Goal: Transaction & Acquisition: Purchase product/service

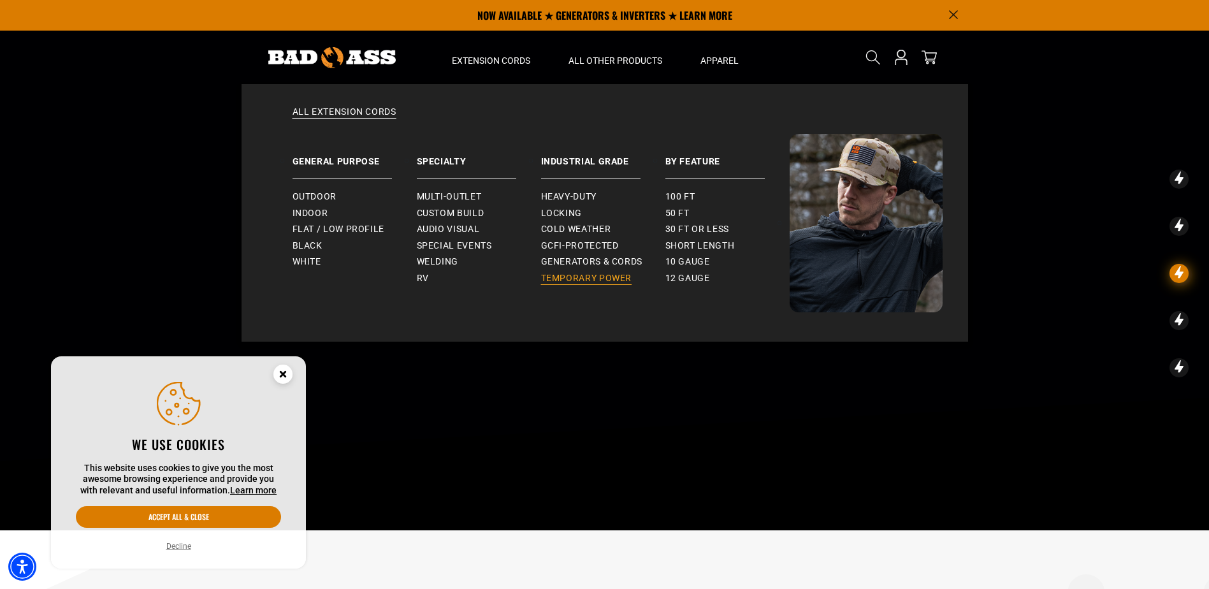
click at [607, 276] on span "Temporary Power" at bounding box center [586, 278] width 91 height 11
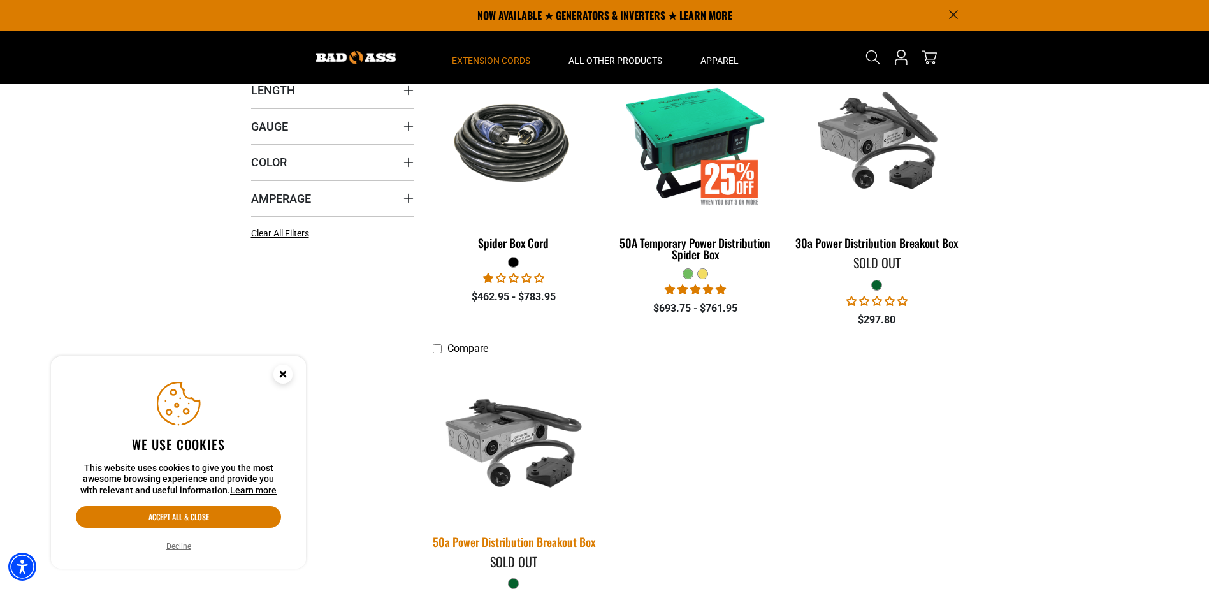
scroll to position [106, 0]
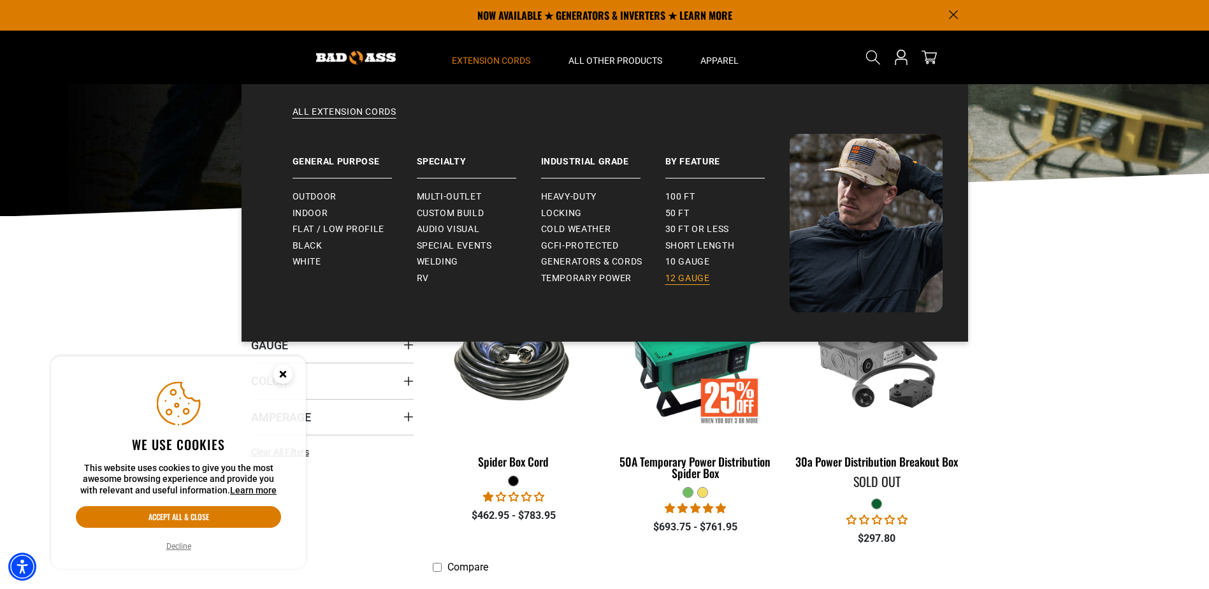
click at [676, 277] on span "12 gauge" at bounding box center [687, 278] width 45 height 11
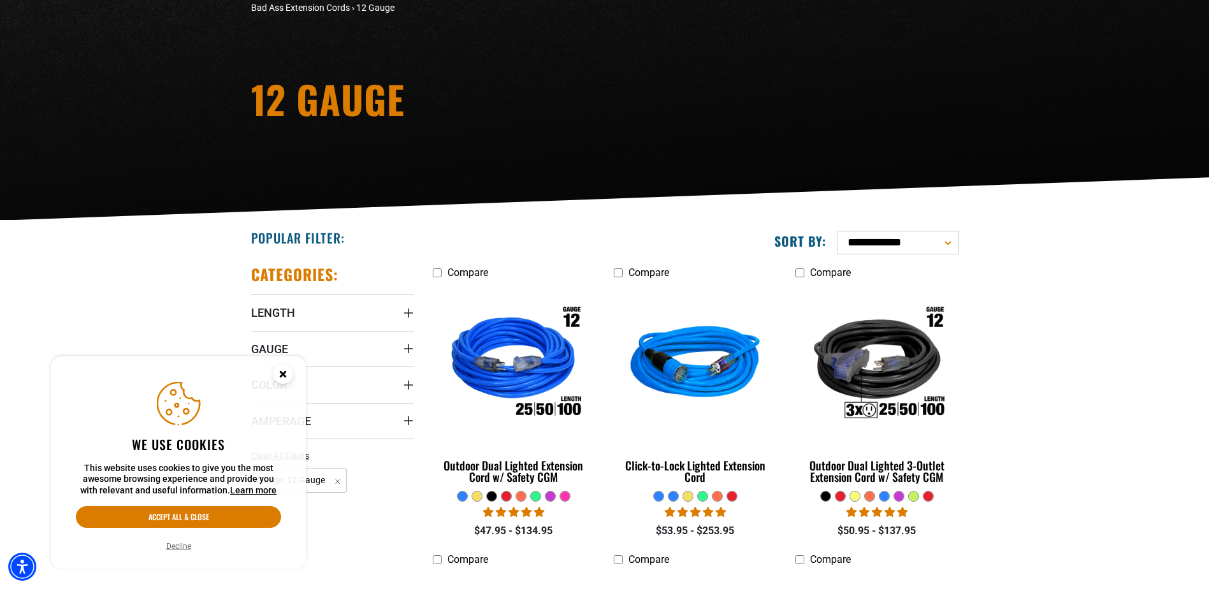
scroll to position [212, 0]
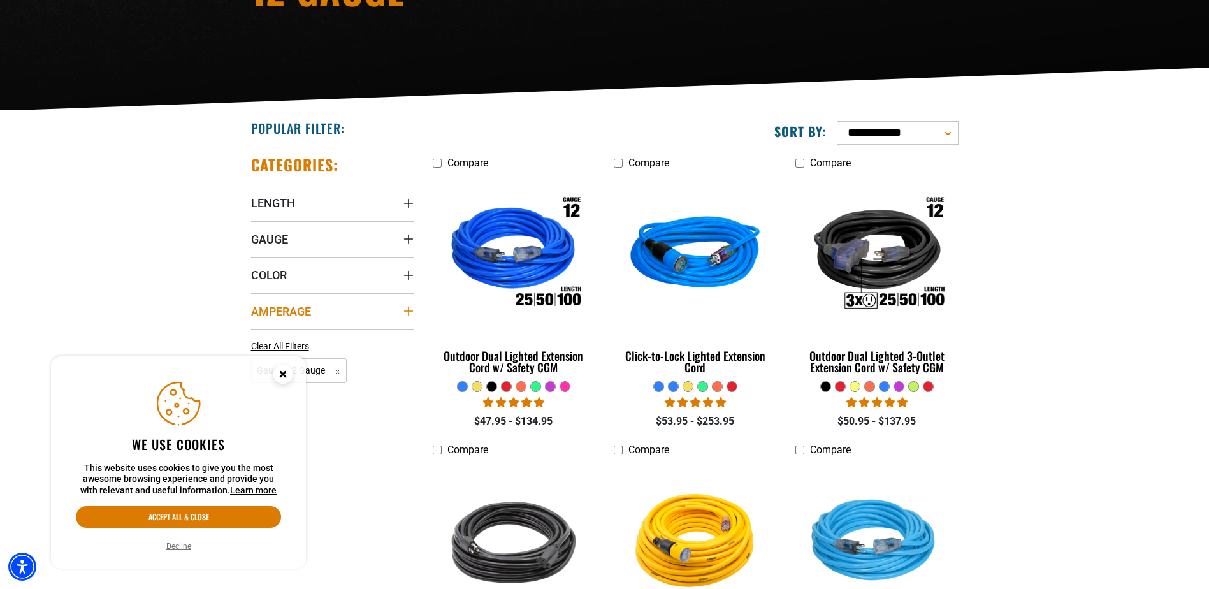
click at [402, 312] on summary "Amperage" at bounding box center [332, 311] width 162 height 36
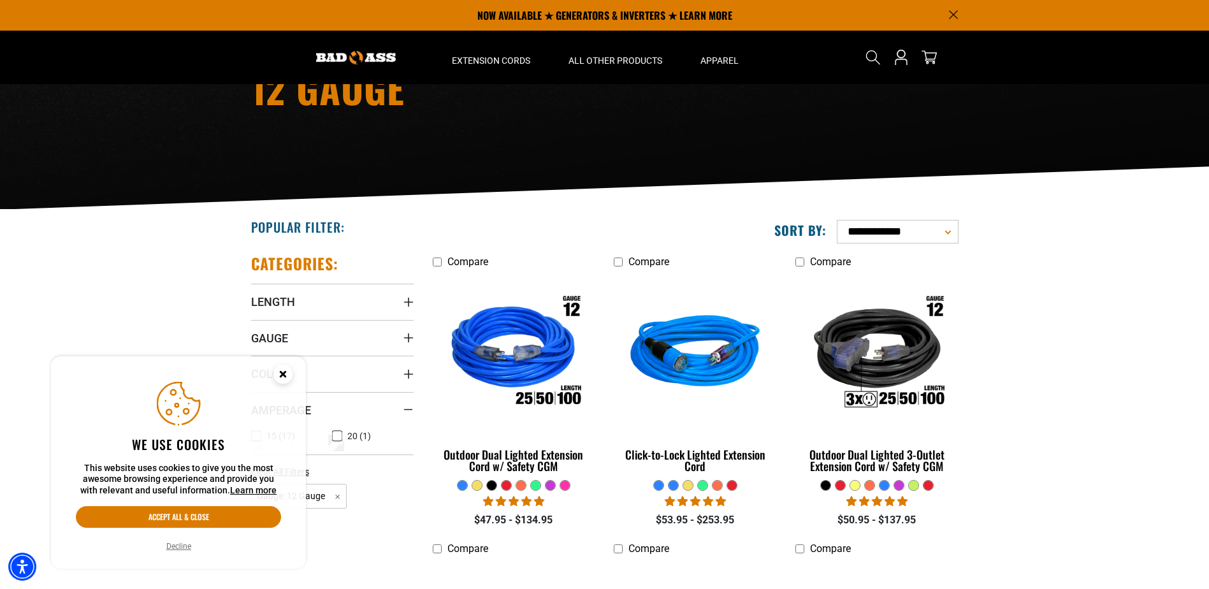
scroll to position [0, 0]
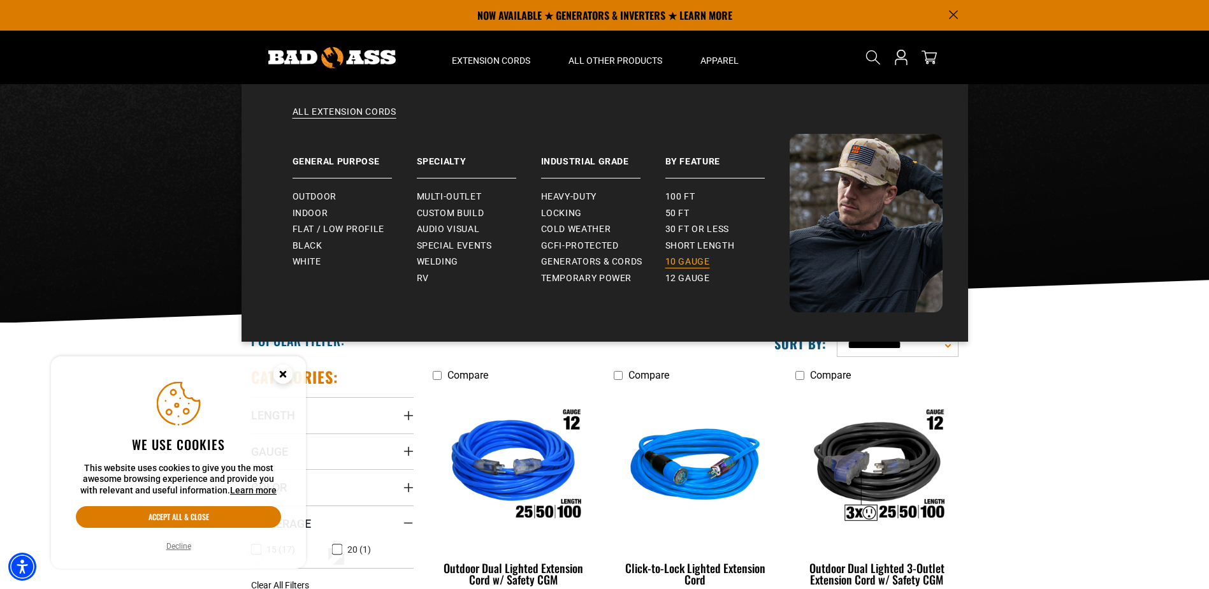
click at [689, 260] on span "10 gauge" at bounding box center [687, 261] width 45 height 11
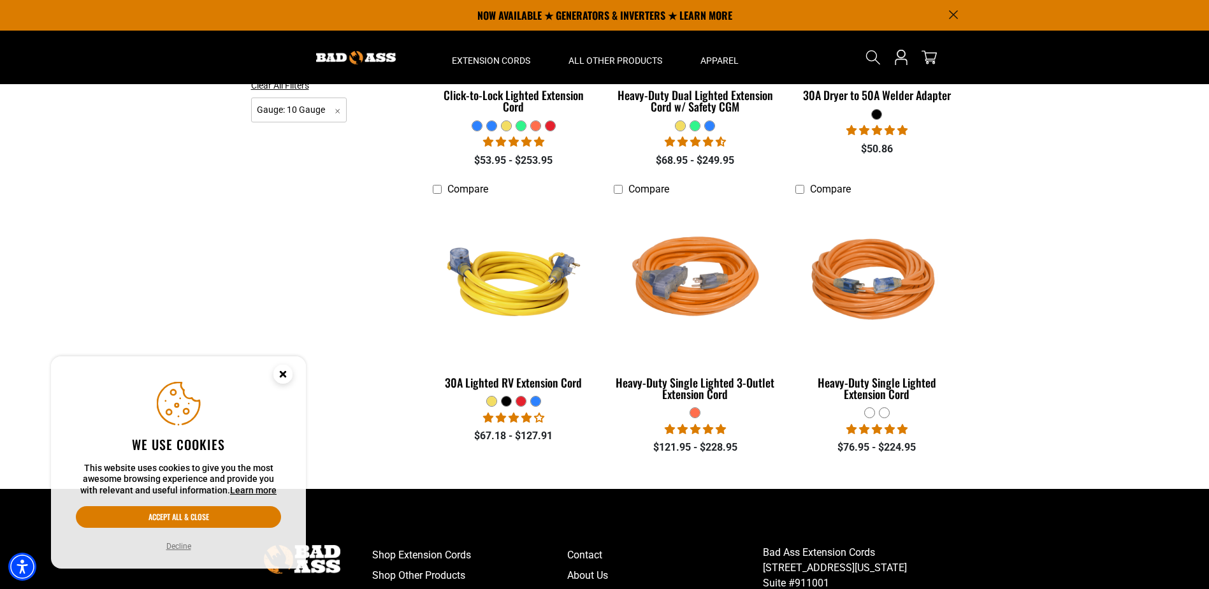
scroll to position [319, 0]
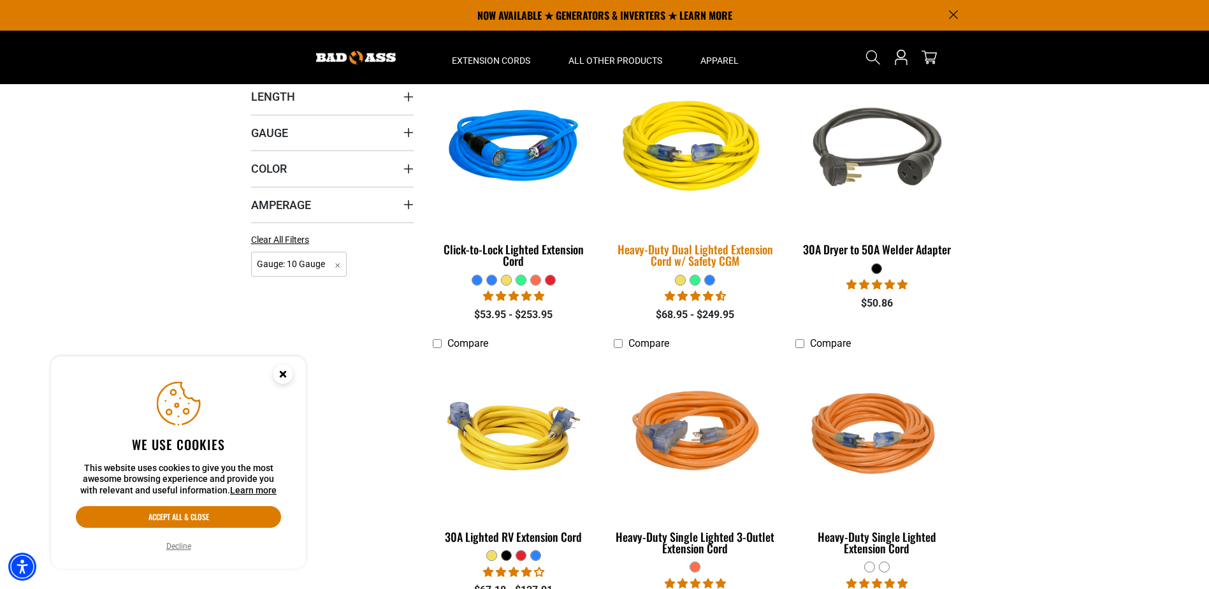
click at [672, 246] on div "Heavy-Duty Dual Lighted Extension Cord w/ Safety CGM" at bounding box center [695, 254] width 162 height 23
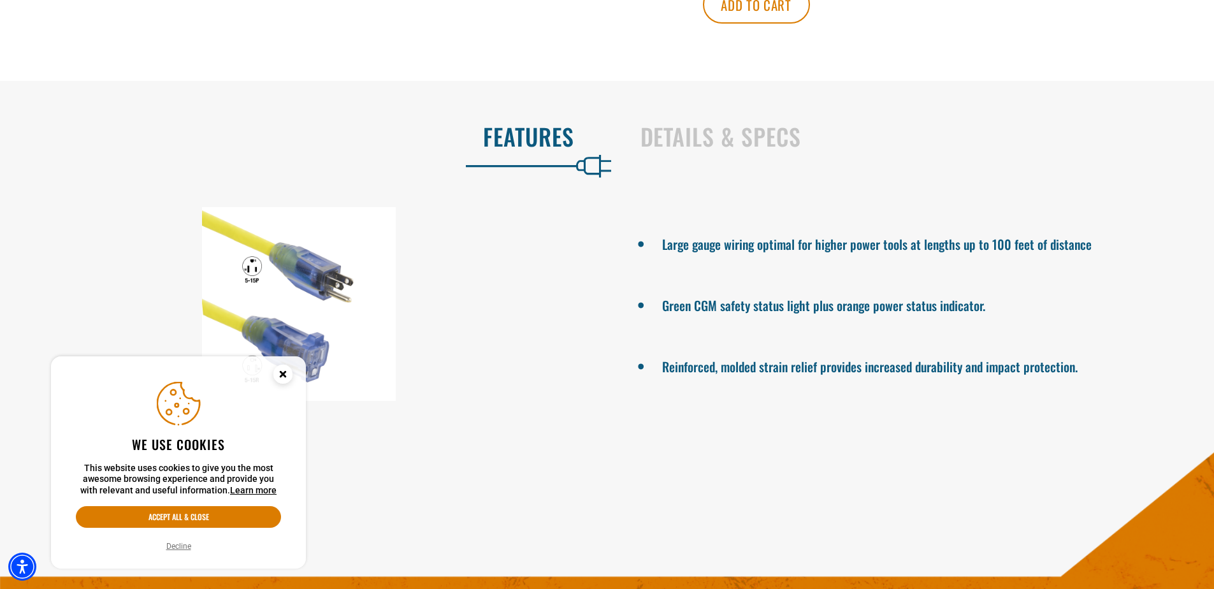
scroll to position [849, 0]
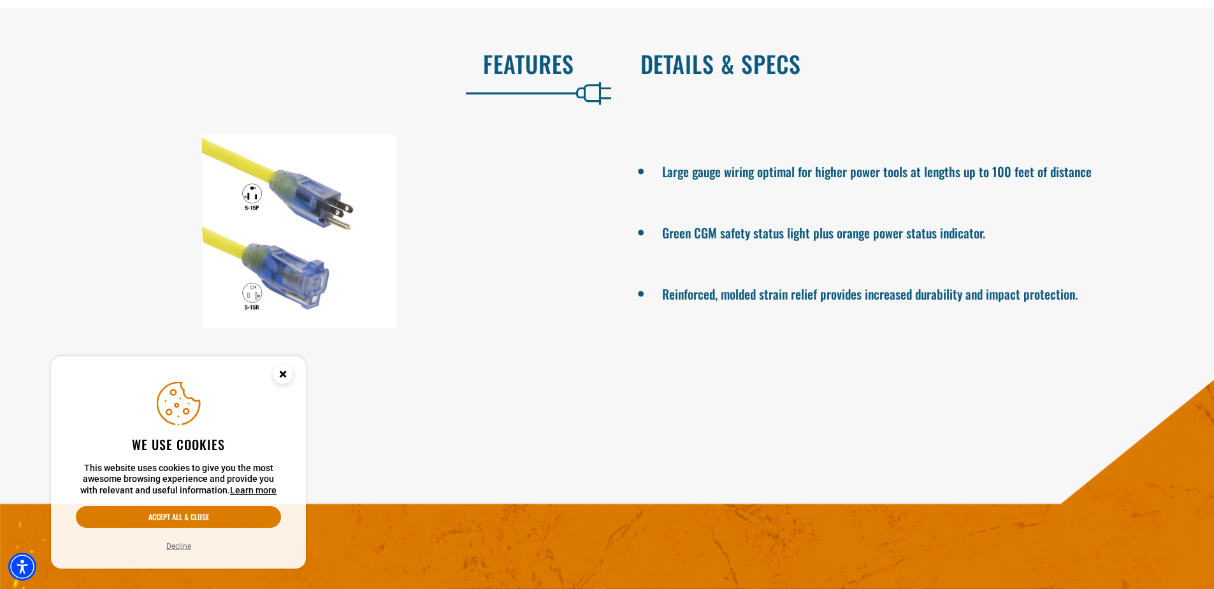
click at [689, 75] on h2 "Details & Specs" at bounding box center [913, 63] width 547 height 27
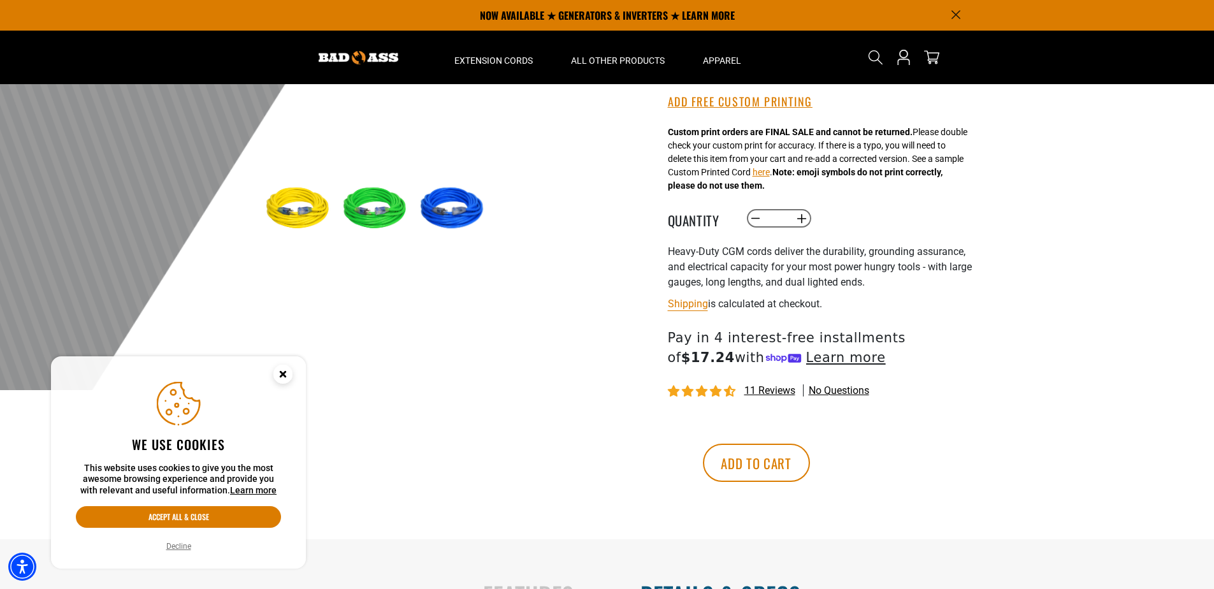
scroll to position [0, 0]
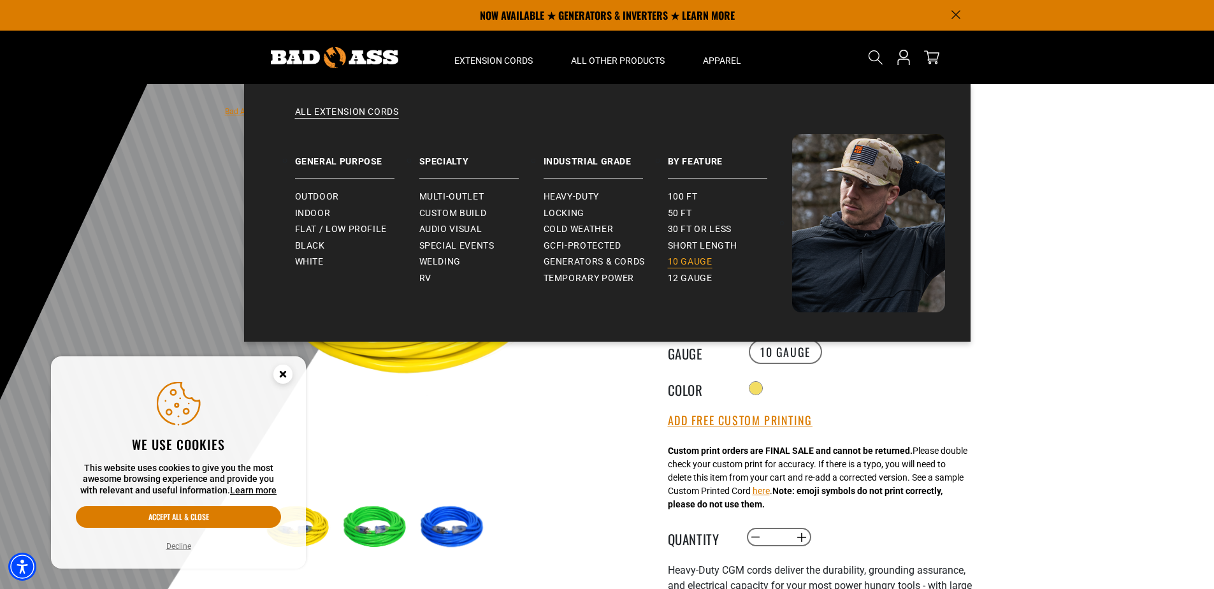
click at [689, 260] on span "10 gauge" at bounding box center [690, 261] width 45 height 11
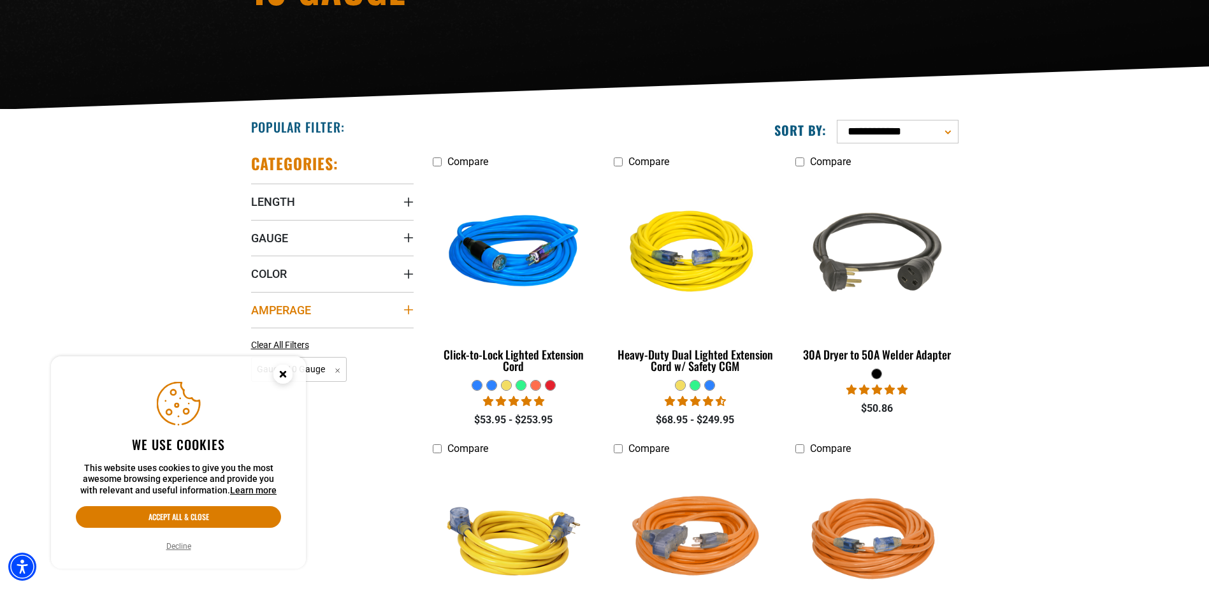
scroll to position [319, 0]
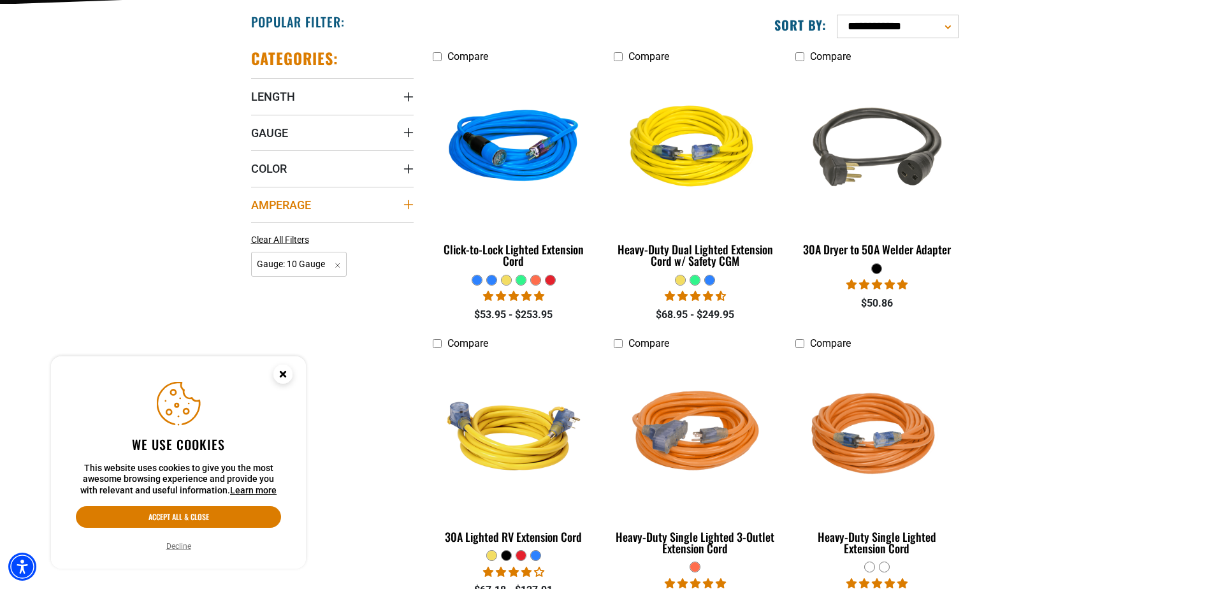
click at [408, 210] on summary "Amperage" at bounding box center [332, 205] width 162 height 36
click at [340, 231] on icon at bounding box center [337, 230] width 10 height 17
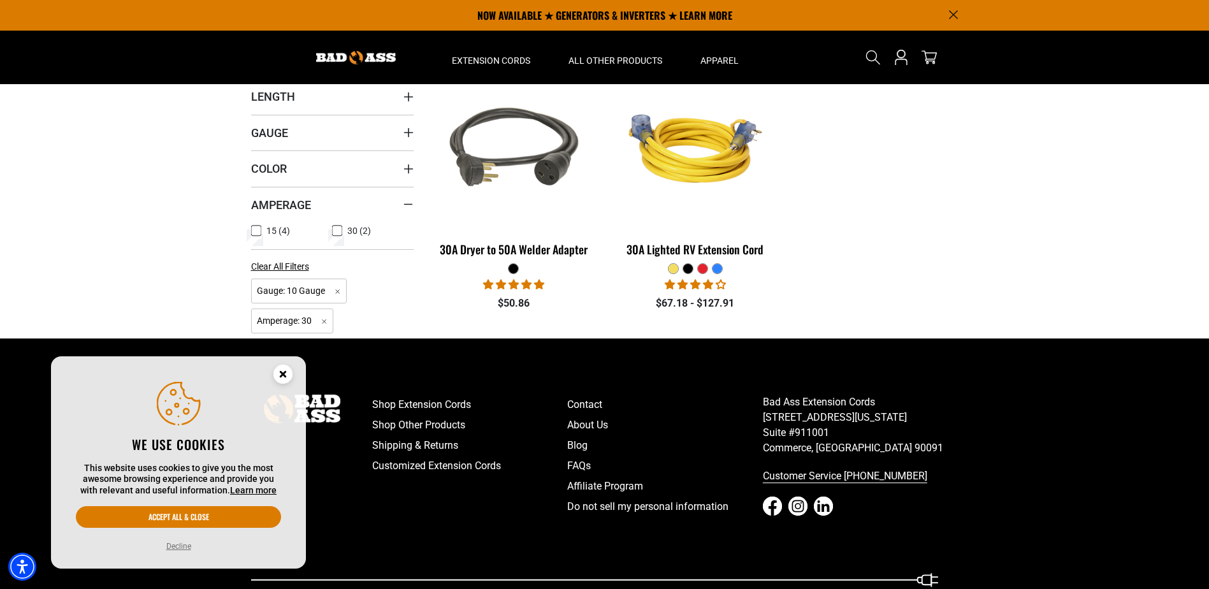
scroll to position [106, 0]
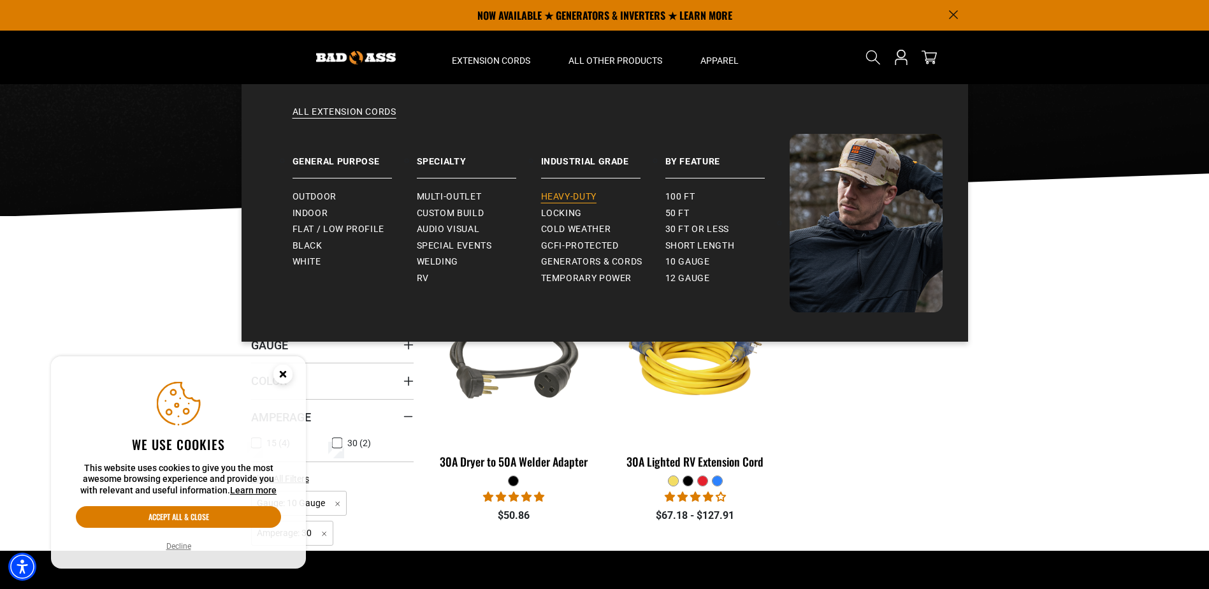
click at [554, 192] on span "Heavy-Duty" at bounding box center [568, 196] width 55 height 11
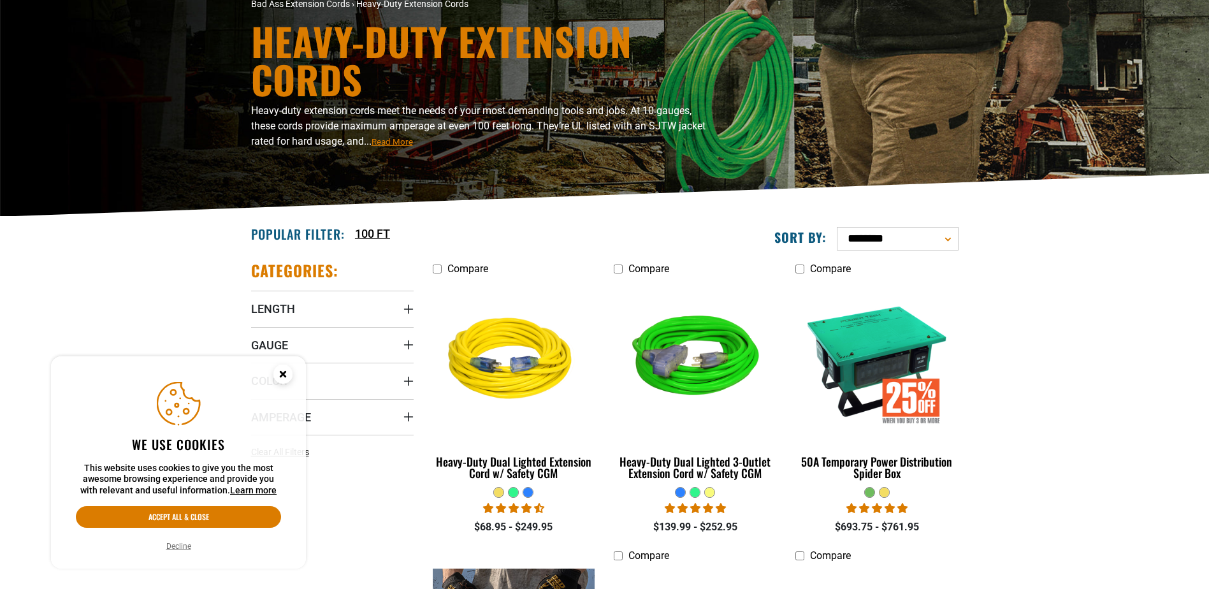
scroll to position [319, 0]
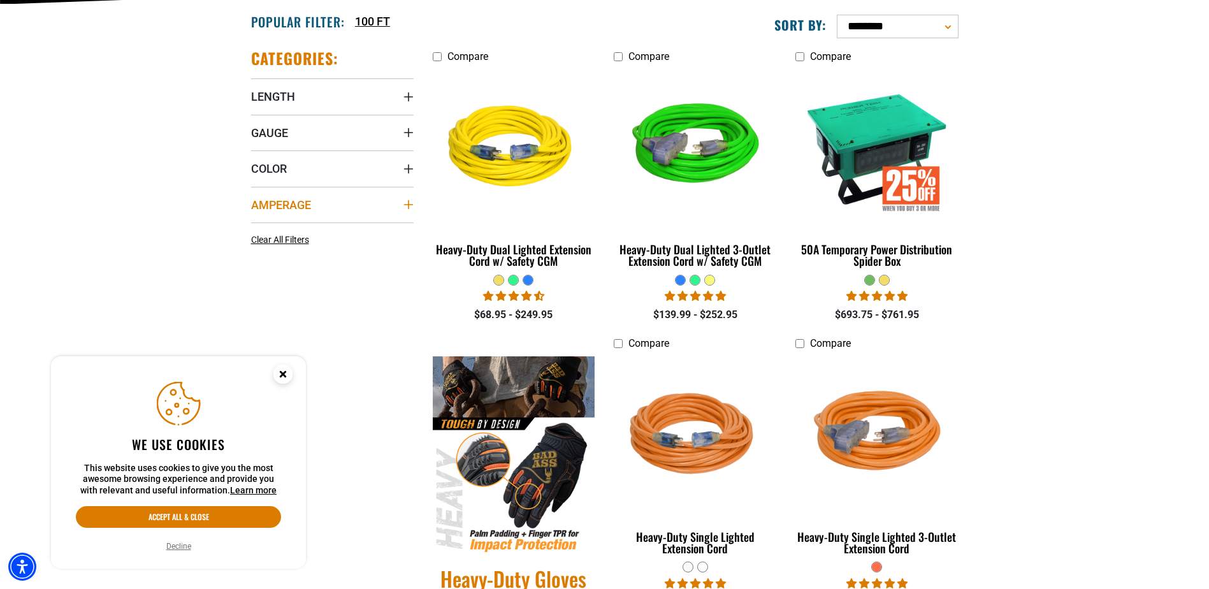
click at [406, 206] on icon "Amperage" at bounding box center [408, 204] width 10 height 10
click at [335, 226] on icon at bounding box center [337, 230] width 10 height 17
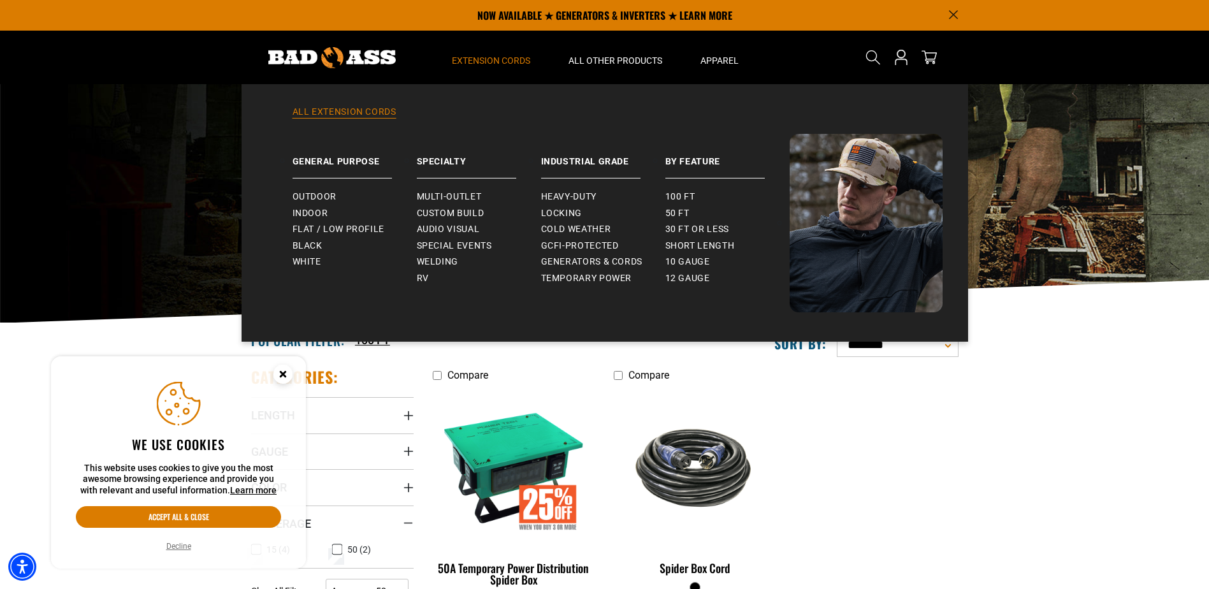
click at [380, 116] on link "All Extension Cords" at bounding box center [604, 120] width 675 height 28
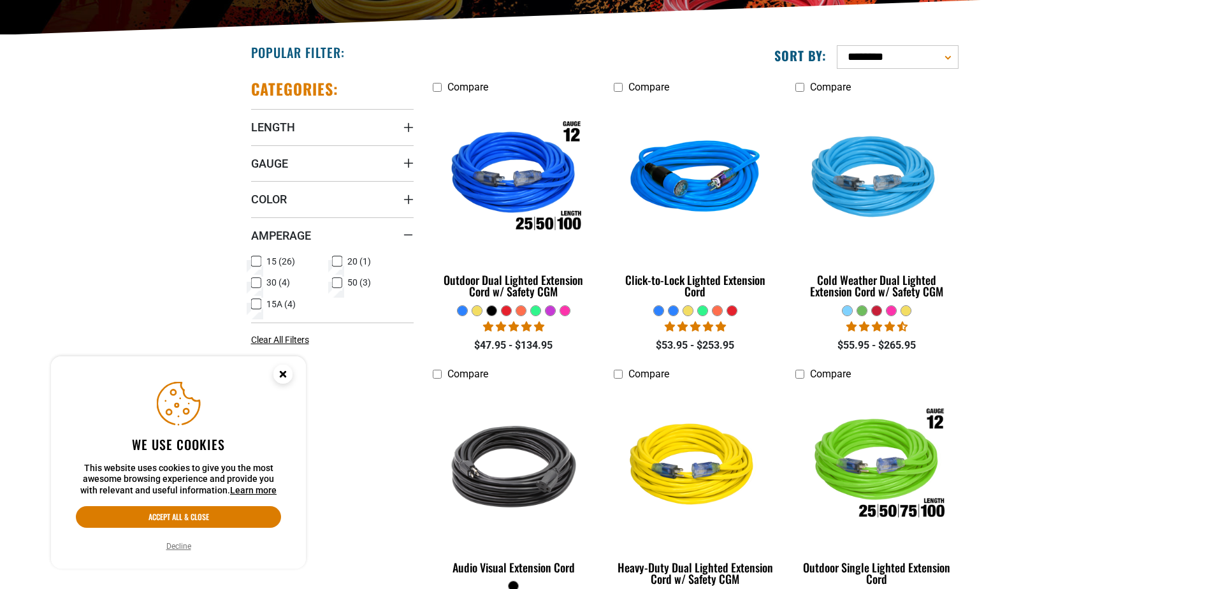
scroll to position [319, 0]
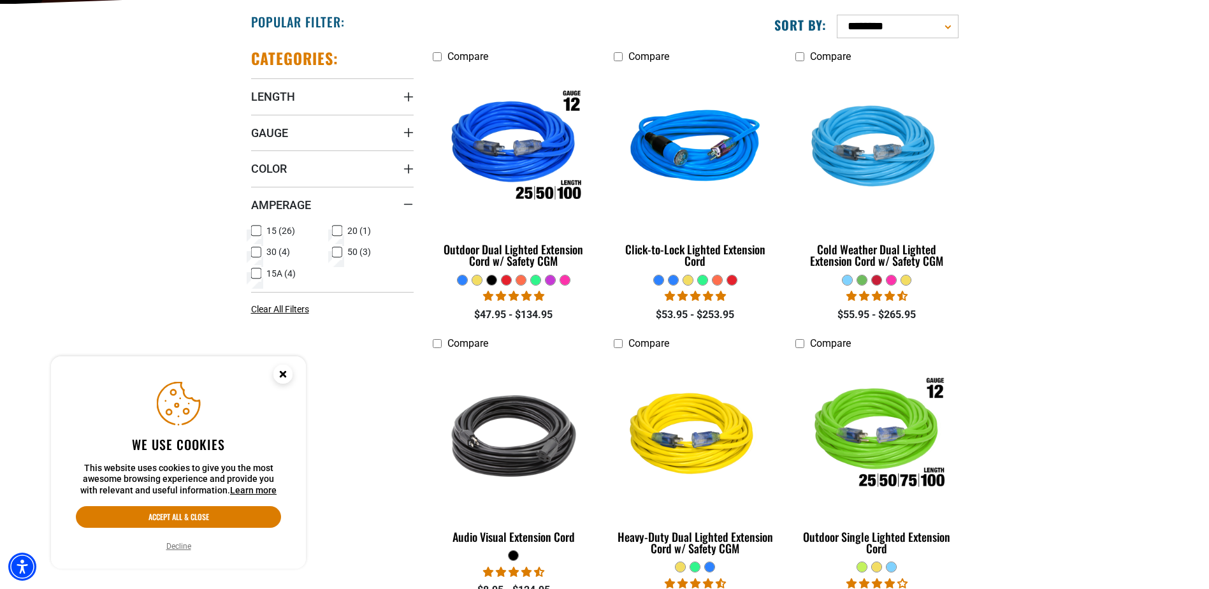
click at [340, 227] on icon at bounding box center [337, 230] width 10 height 17
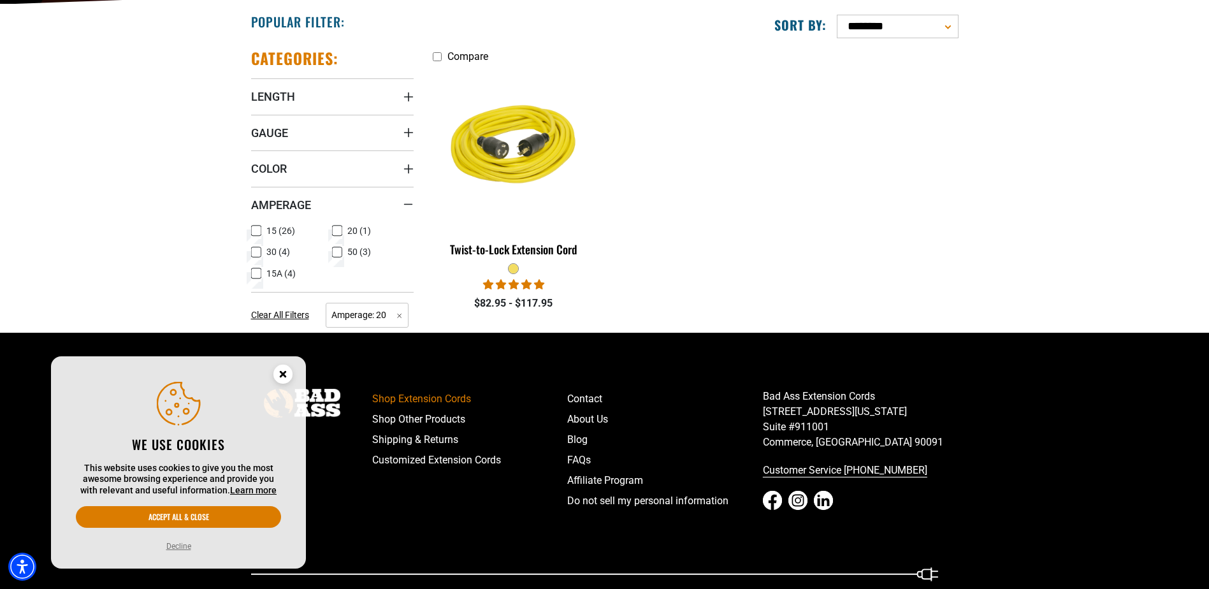
click at [337, 230] on icon at bounding box center [337, 230] width 8 height 7
click at [407, 205] on icon "Amperage" at bounding box center [408, 204] width 10 height 2
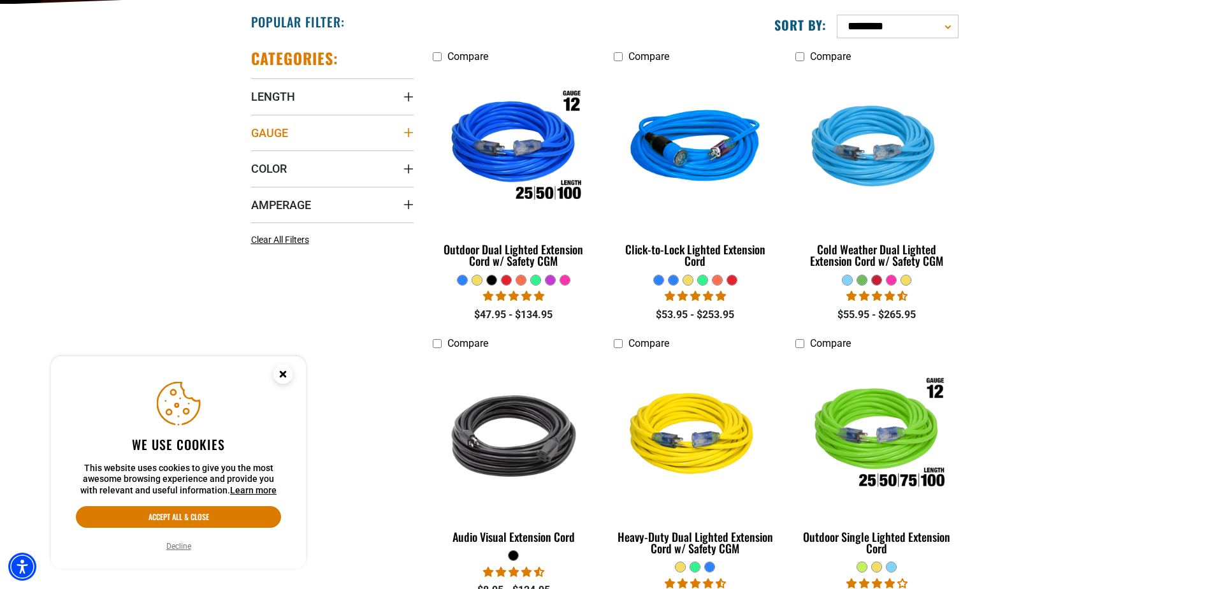
click at [408, 131] on icon "Gauge" at bounding box center [407, 132] width 9 height 9
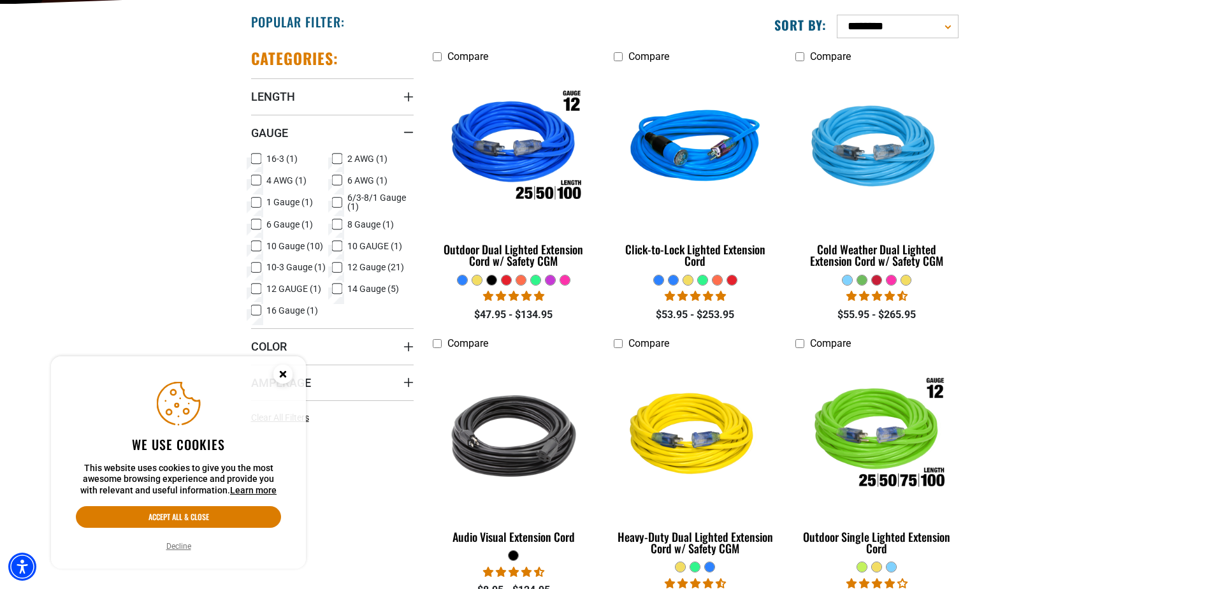
click at [254, 248] on icon at bounding box center [256, 246] width 10 height 17
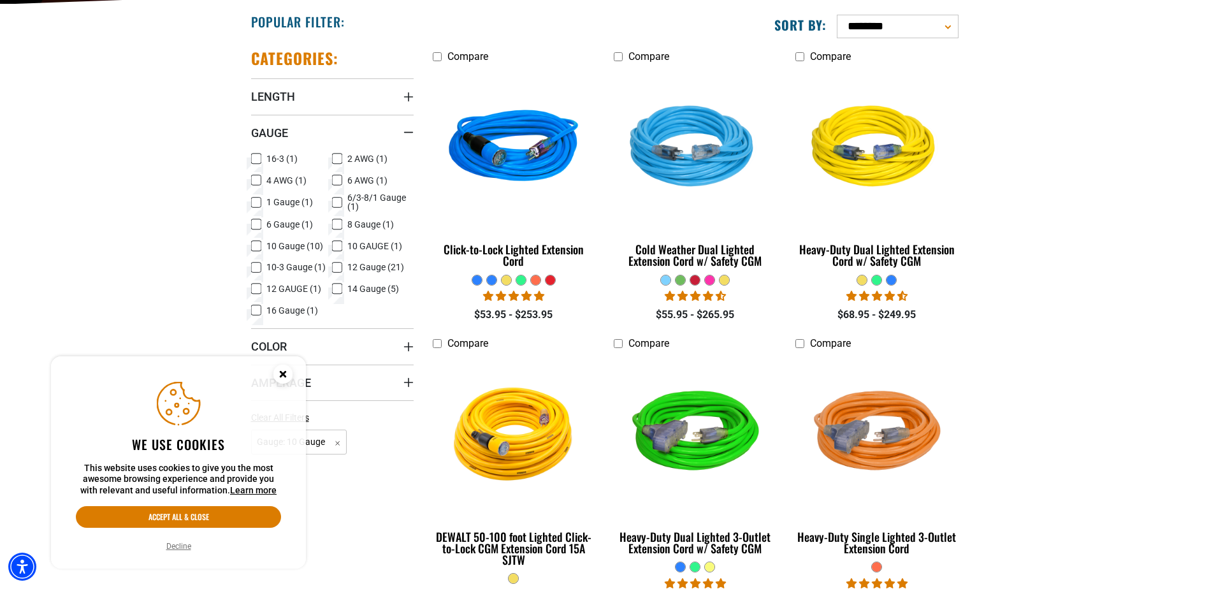
click at [336, 245] on icon at bounding box center [337, 246] width 10 height 17
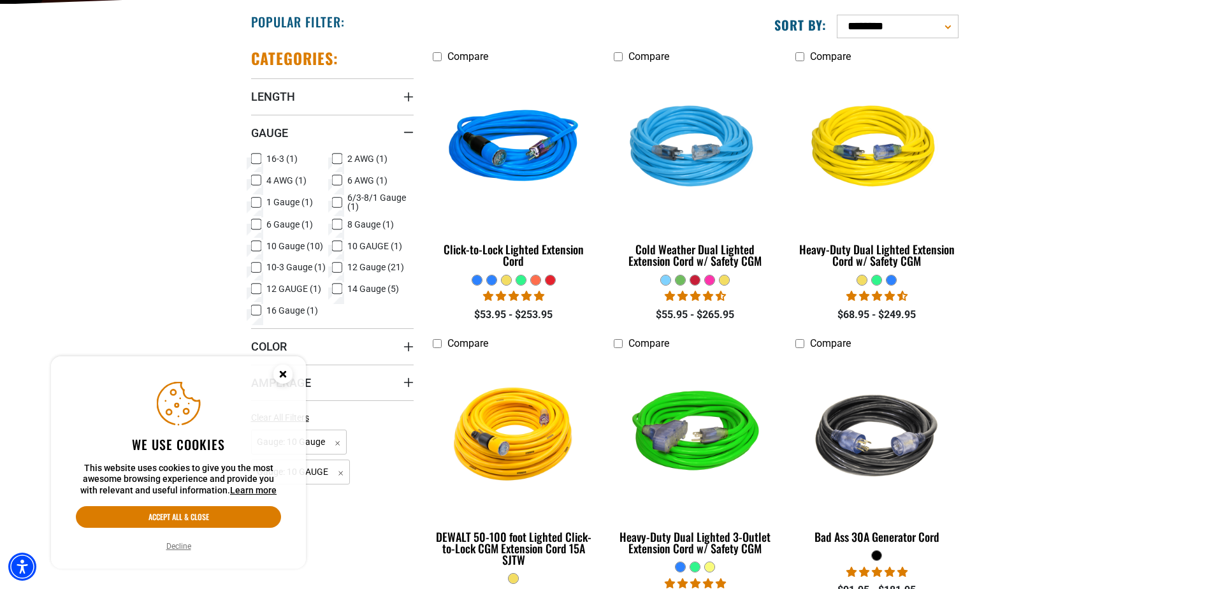
click at [254, 269] on icon at bounding box center [256, 267] width 10 height 17
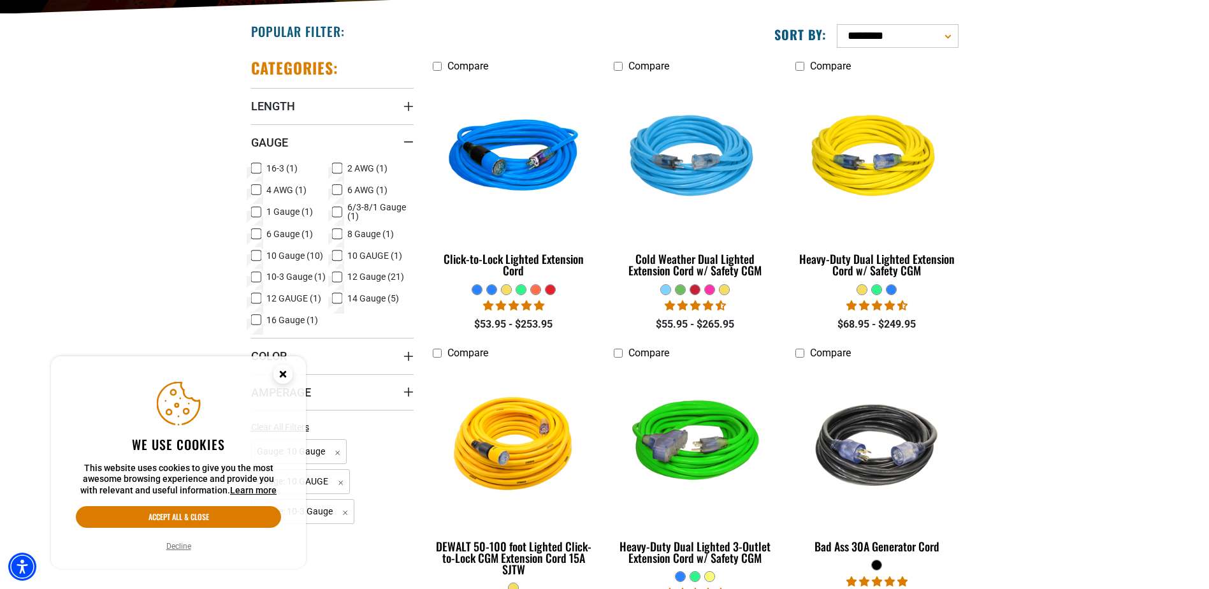
scroll to position [212, 0]
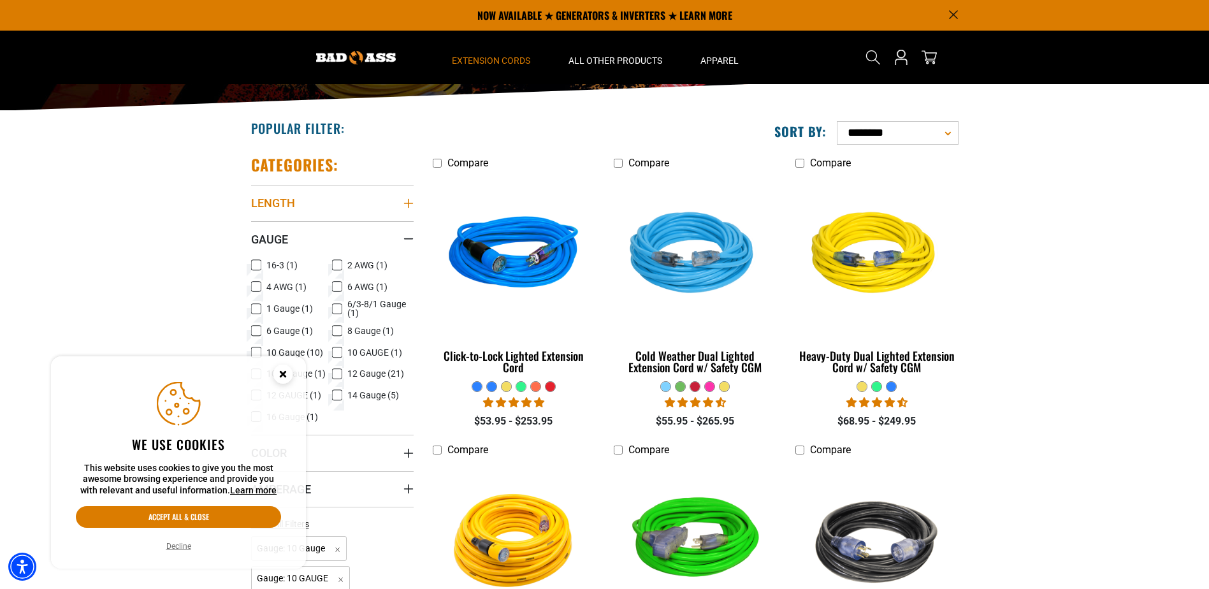
click at [408, 204] on icon "Length" at bounding box center [407, 203] width 9 height 9
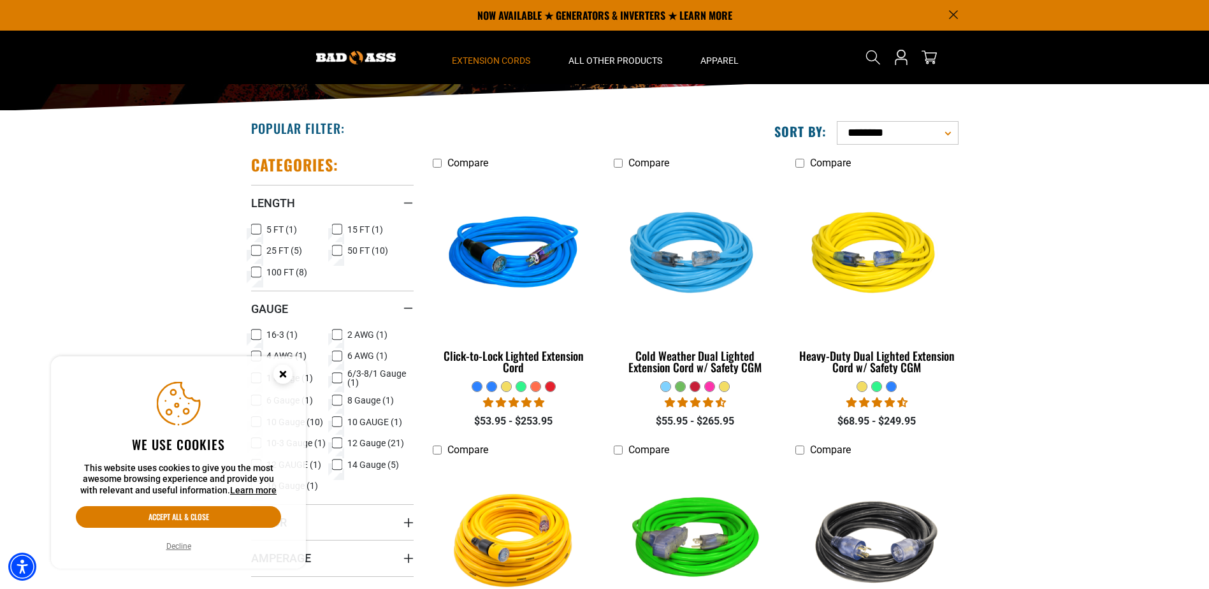
click at [260, 251] on icon at bounding box center [256, 250] width 10 height 17
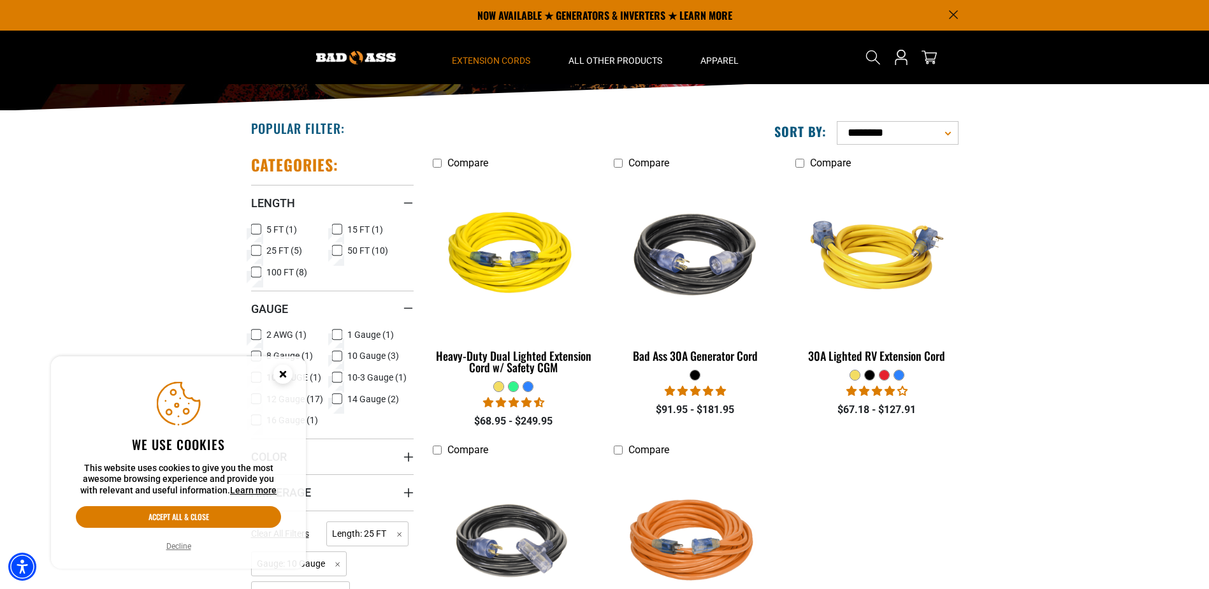
click at [336, 229] on icon at bounding box center [337, 229] width 10 height 17
click at [255, 229] on icon at bounding box center [256, 229] width 10 height 17
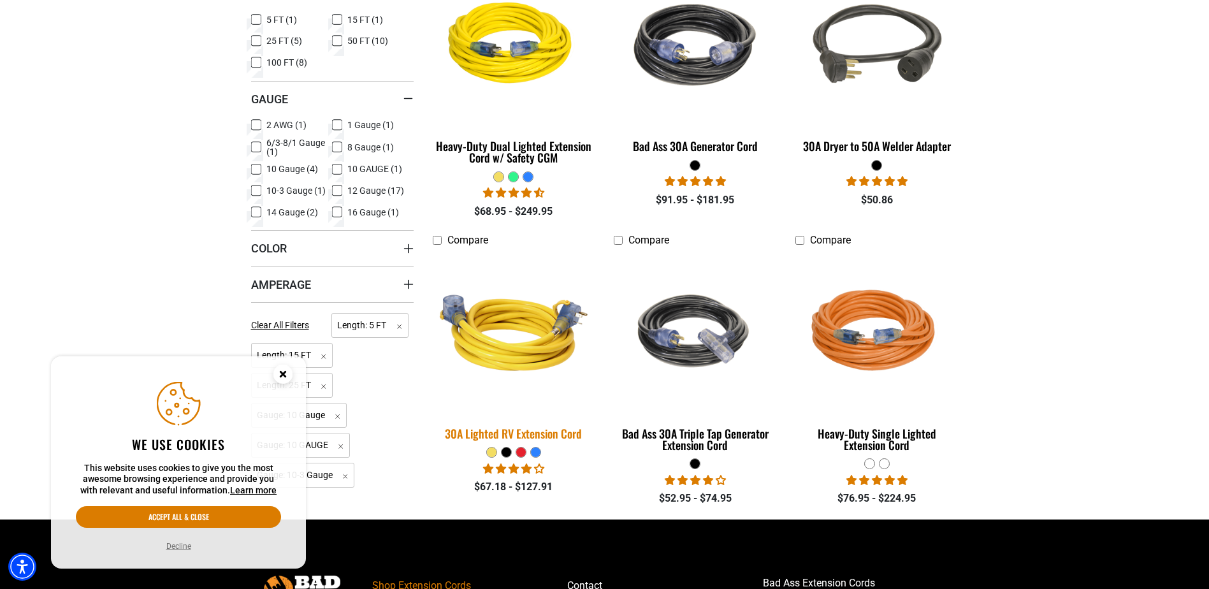
scroll to position [425, 0]
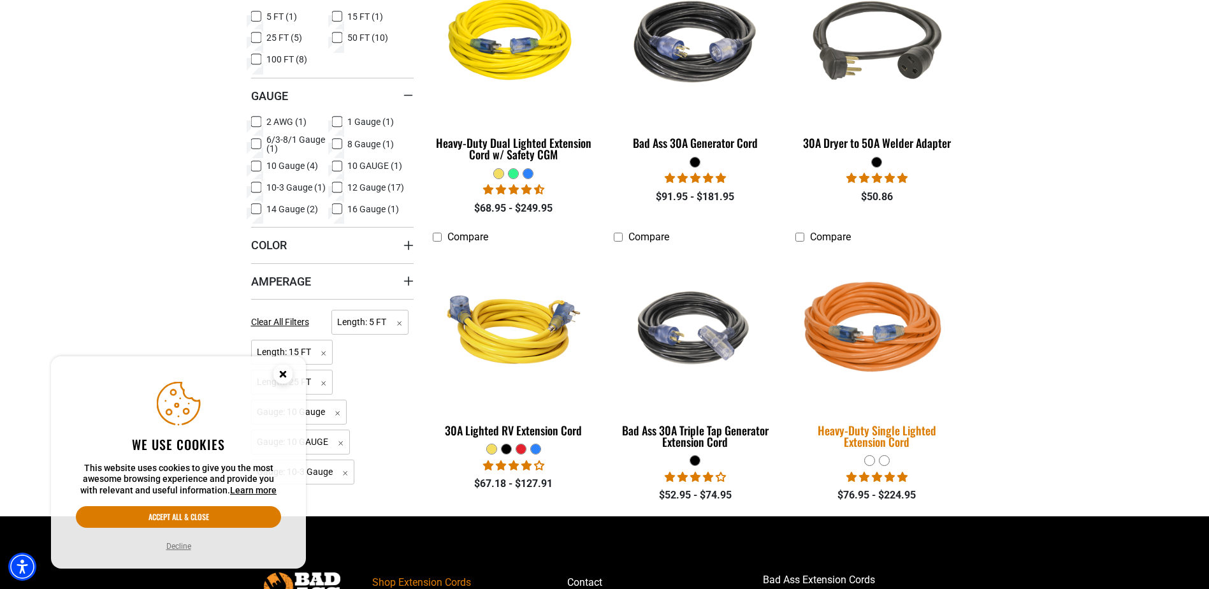
click at [891, 433] on div "Heavy-Duty Single Lighted Extension Cord" at bounding box center [876, 435] width 162 height 23
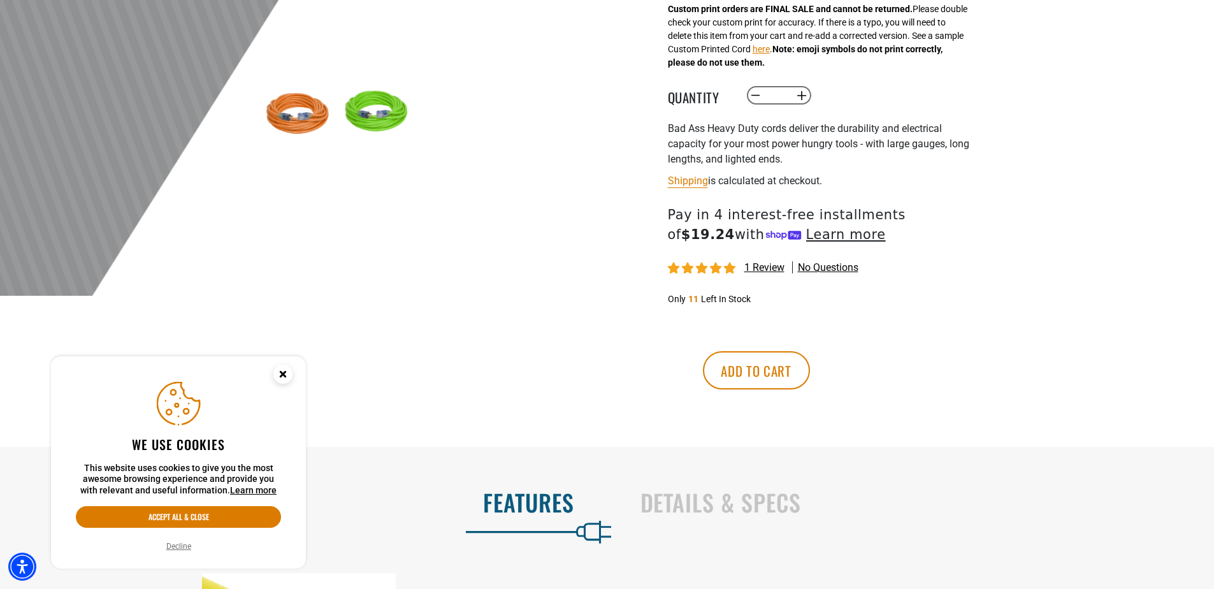
scroll to position [425, 0]
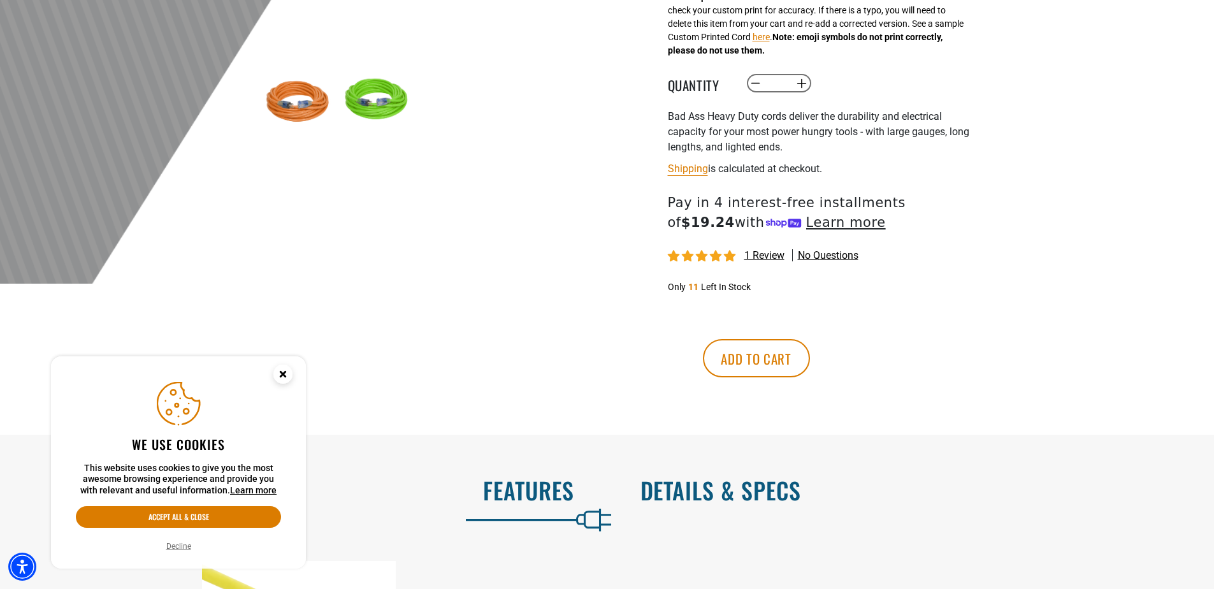
click at [698, 493] on h2 "Details & Specs" at bounding box center [913, 490] width 547 height 27
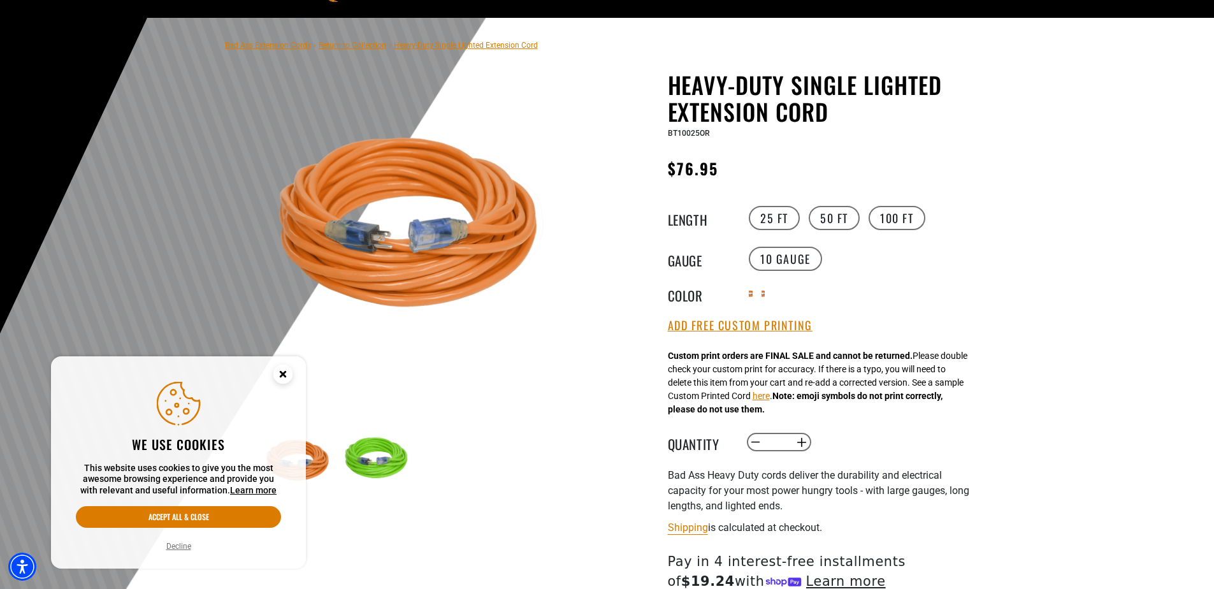
scroll to position [0, 0]
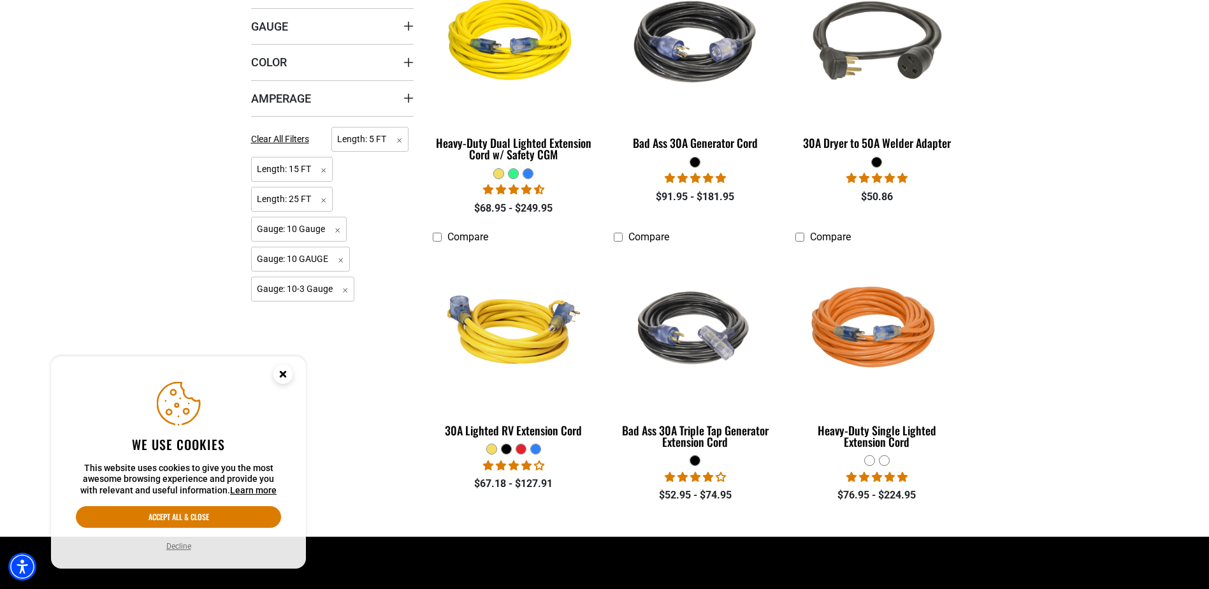
click at [414, 102] on div "Categories: Length Length 5 FT (1) 5 FT (1 product)" at bounding box center [333, 234] width 182 height 605
click at [412, 101] on icon "Amperage" at bounding box center [408, 98] width 10 height 10
click at [410, 100] on div "Amperage" at bounding box center [408, 98] width 10 height 10
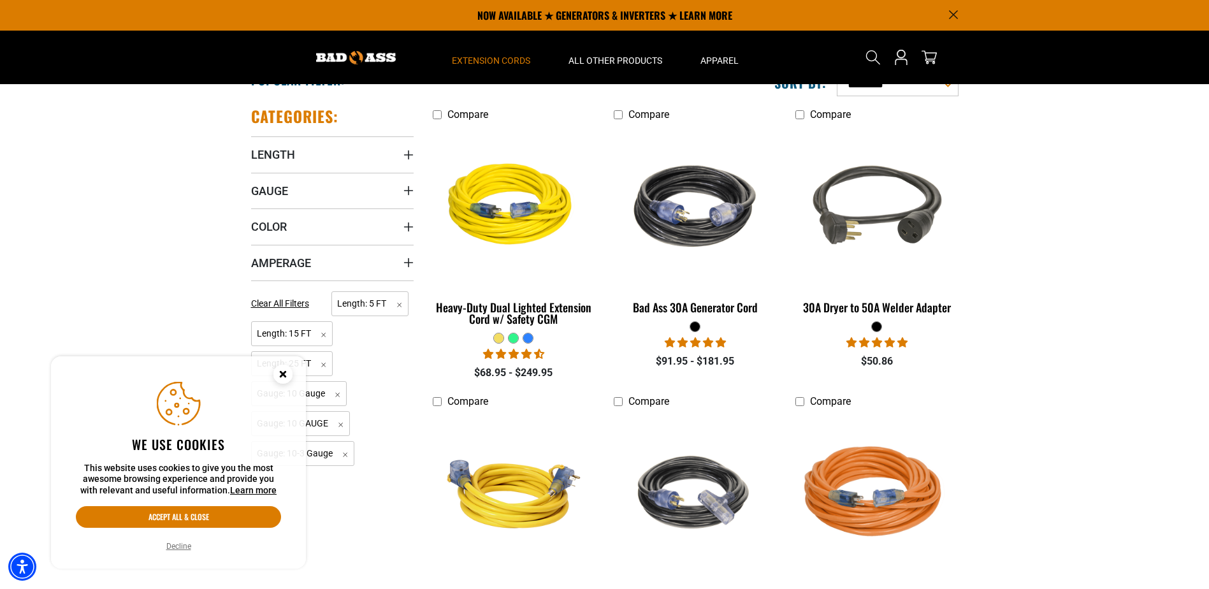
scroll to position [213, 0]
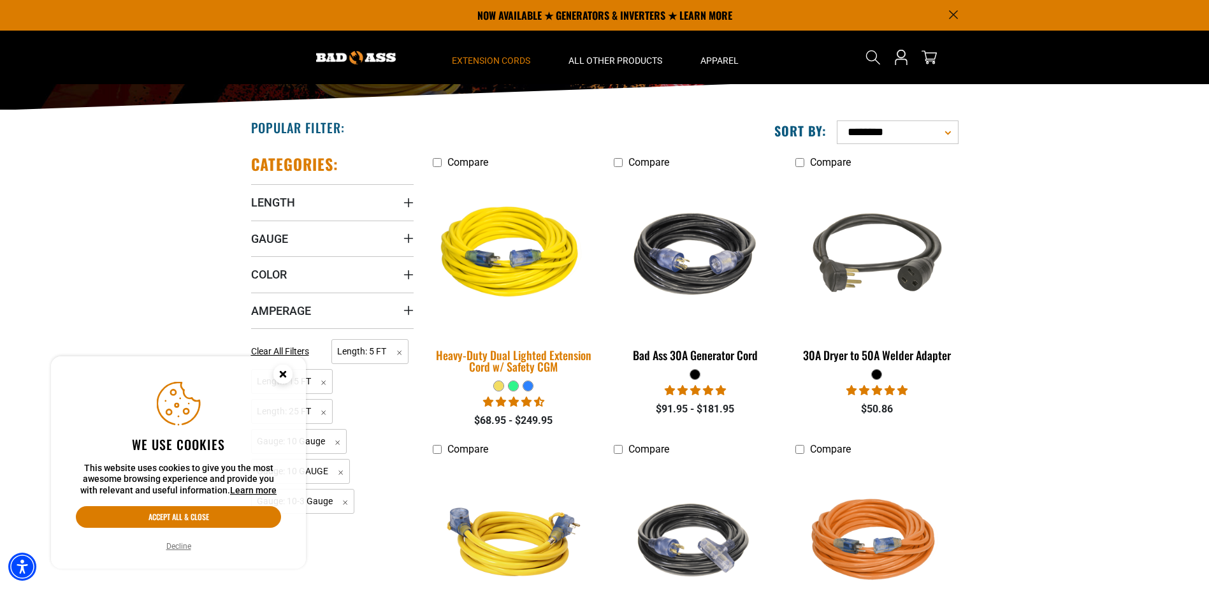
click at [541, 363] on div "Heavy-Duty Dual Lighted Extension Cord w/ Safety CGM" at bounding box center [514, 360] width 162 height 23
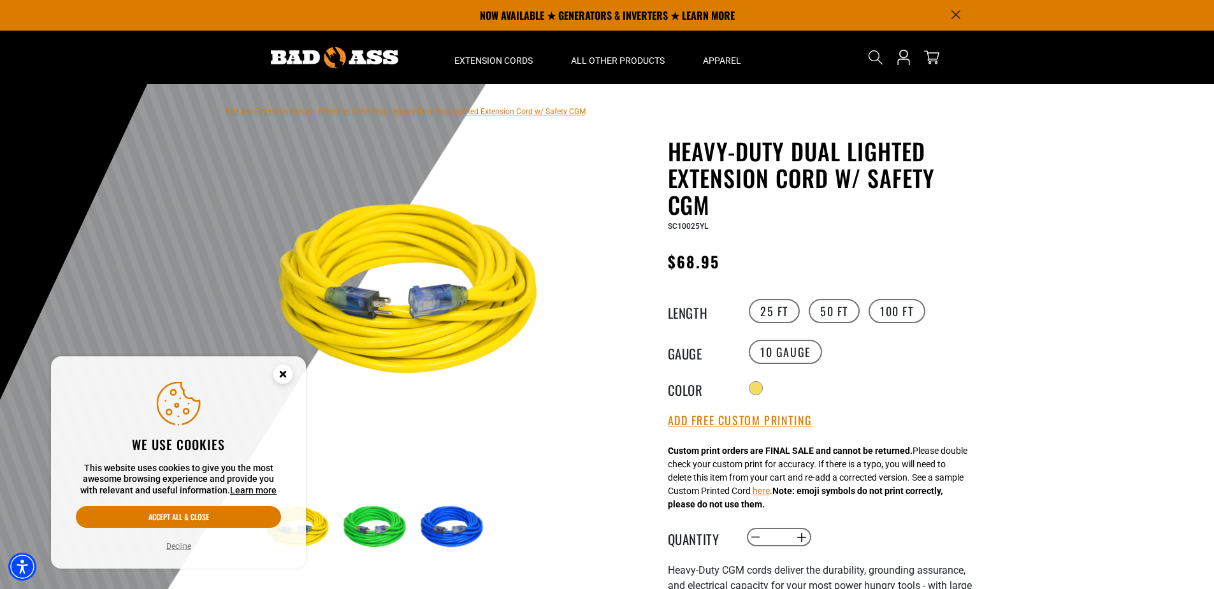
click at [468, 530] on img at bounding box center [454, 528] width 74 height 74
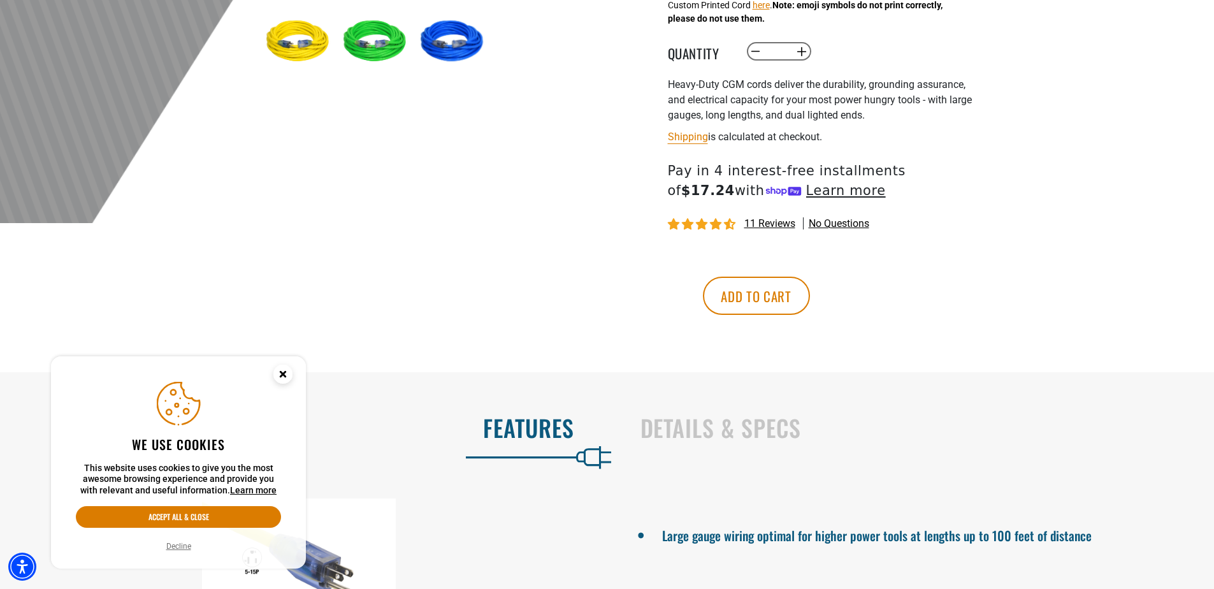
scroll to position [531, 0]
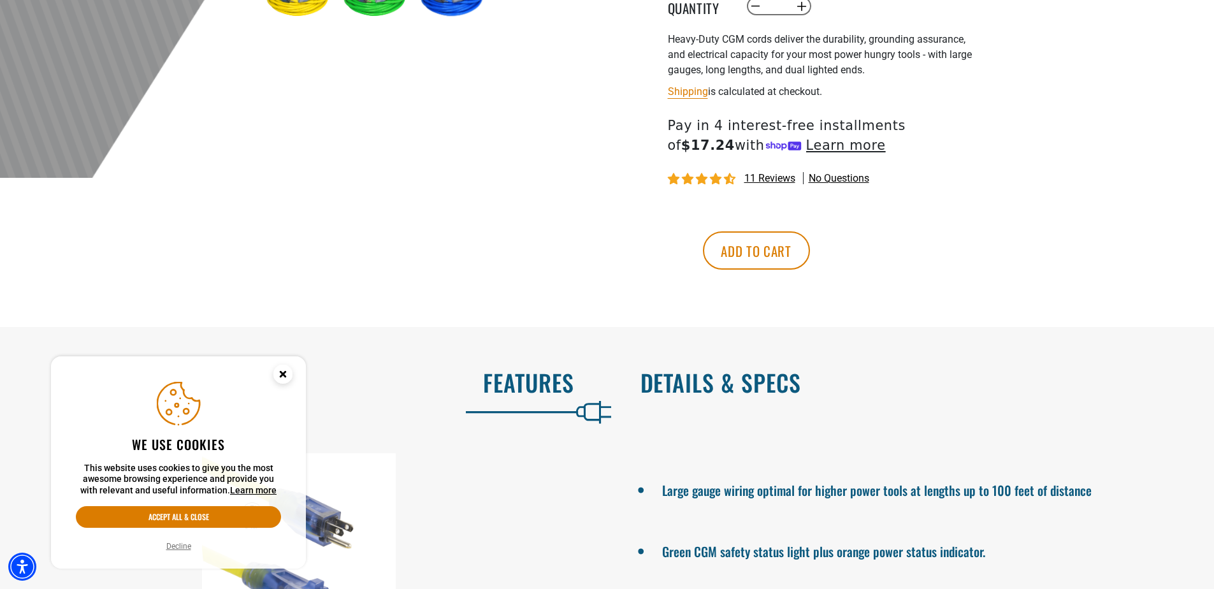
click at [695, 387] on h2 "Details & Specs" at bounding box center [913, 382] width 547 height 27
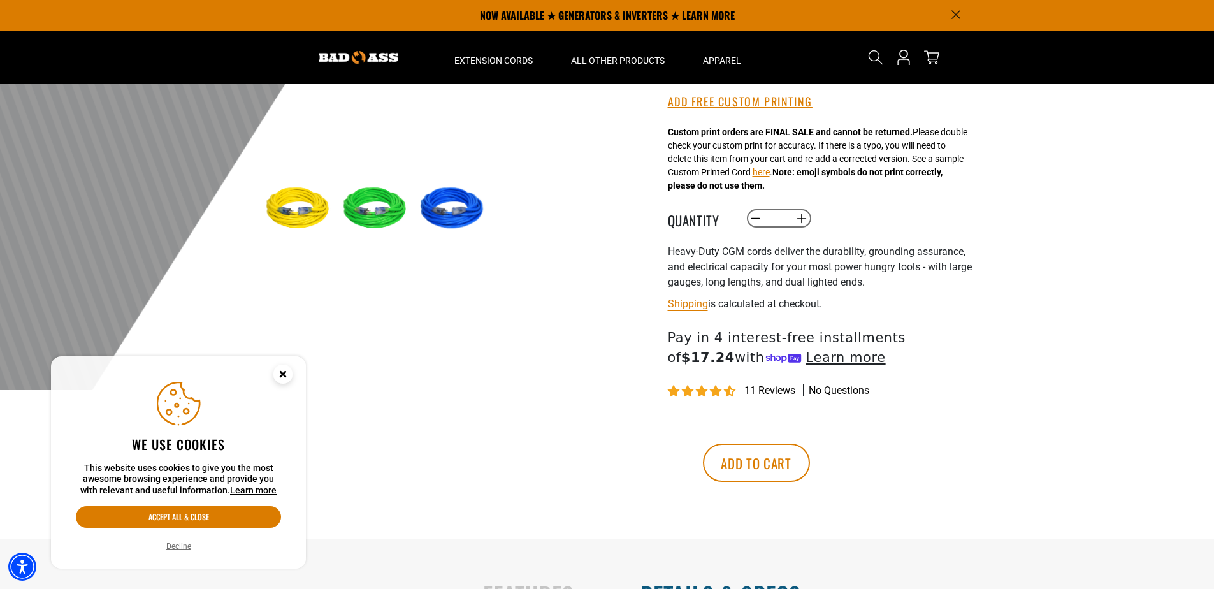
scroll to position [0, 0]
